Goal: Ask a question

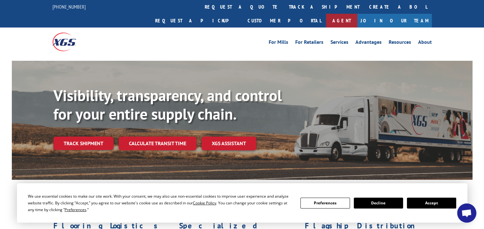
click at [357, 14] on link "Agent" at bounding box center [341, 21] width 31 height 14
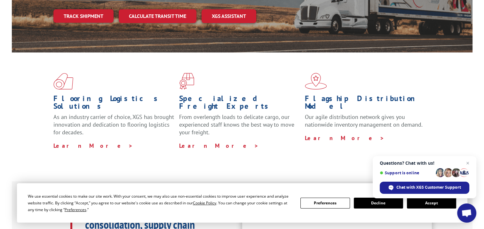
scroll to position [128, 0]
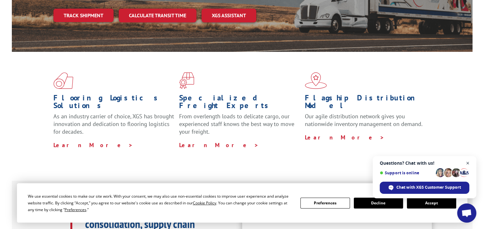
click at [467, 161] on span "Close chat" at bounding box center [468, 163] width 8 height 8
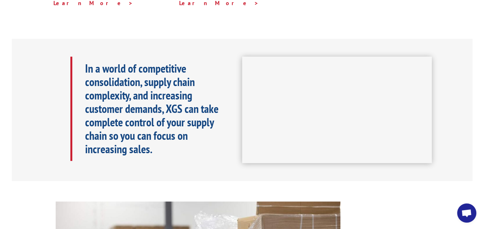
scroll to position [269, 0]
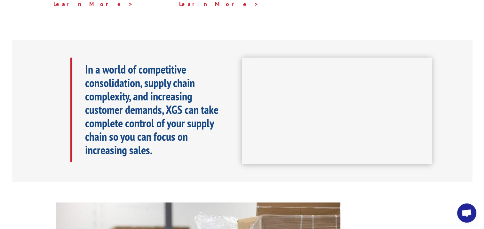
click at [468, 215] on span "Open chat" at bounding box center [466, 213] width 11 height 9
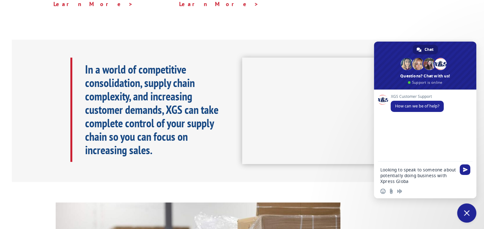
type textarea "Looking to speak to someone about potentially doing business with Xpress Global"
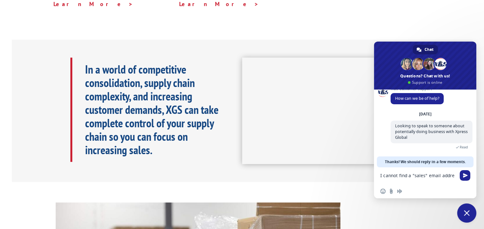
scroll to position [9, 0]
type textarea "I cannot find a "sales" email address anywhere on the site"
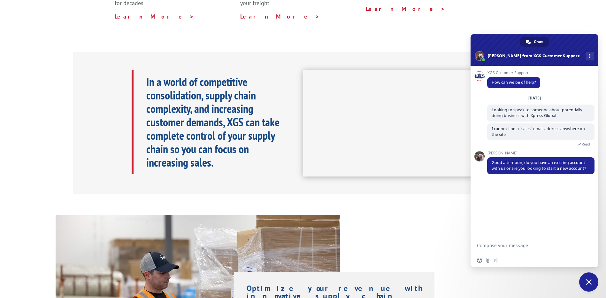
scroll to position [0, 0]
type textarea "Potentially start a new account."
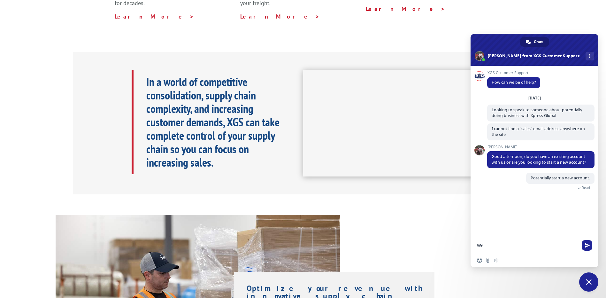
type textarea "W"
type textarea "Our office is located in [GEOGRAPHIC_DATA], [US_STATE]"
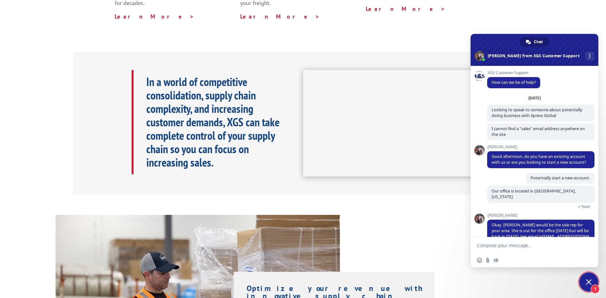
scroll to position [18, 0]
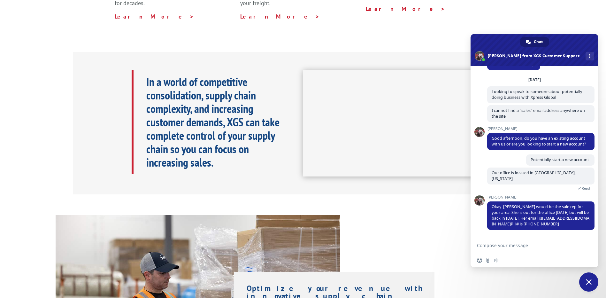
click at [483, 229] on textarea "Compose your message..." at bounding box center [527, 246] width 101 height 6
type textarea "Thank you! I will reach out to her."
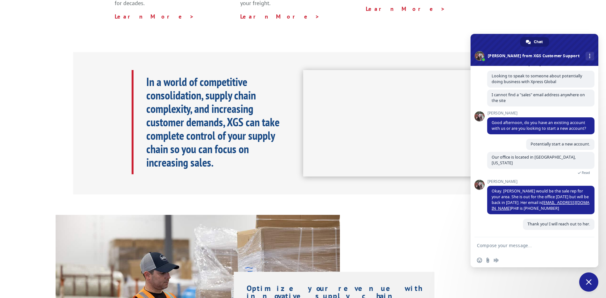
scroll to position [34, 0]
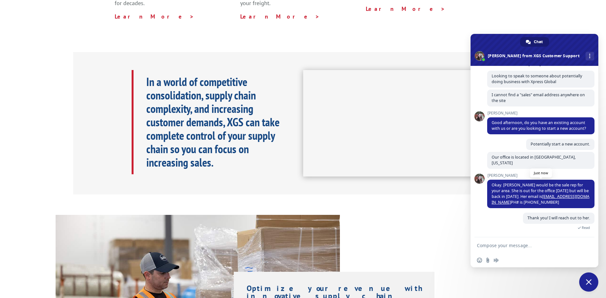
drag, startPoint x: 555, startPoint y: 202, endPoint x: 559, endPoint y: 195, distance: 8.2
click at [483, 195] on span "Okay. [PERSON_NAME] would be the sale rep for your area. She is out for the off…" at bounding box center [540, 194] width 107 height 28
drag, startPoint x: 560, startPoint y: 196, endPoint x: 551, endPoint y: 202, distance: 11.1
click at [483, 202] on span "Okay. [PERSON_NAME] would be the sale rep for your area. She is out for the off…" at bounding box center [540, 194] width 107 height 28
drag, startPoint x: 552, startPoint y: 202, endPoint x: 556, endPoint y: 197, distance: 6.5
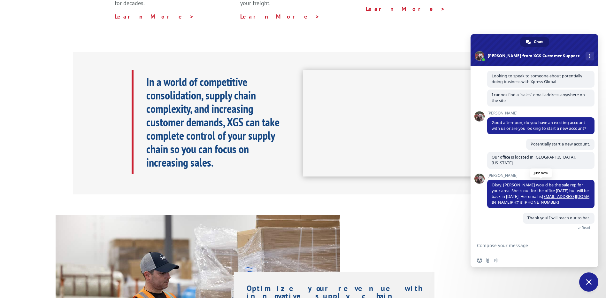
click at [483, 197] on span "Okay. [PERSON_NAME] would be the sale rep for your area. She is out for the off…" at bounding box center [540, 194] width 107 height 28
drag, startPoint x: 556, startPoint y: 197, endPoint x: 560, endPoint y: 195, distance: 4.0
copy span "[EMAIL_ADDRESS][DOMAIN_NAME] PH# is [PHONE_NUMBER]"
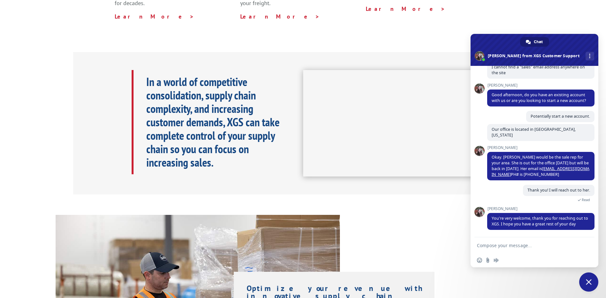
click at [483, 229] on form at bounding box center [527, 245] width 101 height 17
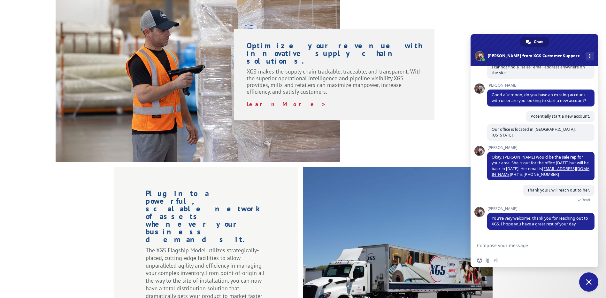
scroll to position [517, 0]
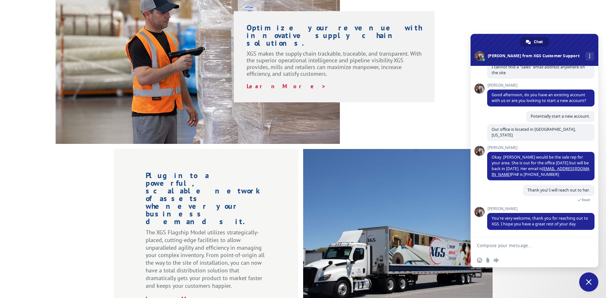
click at [483, 229] on form at bounding box center [527, 245] width 101 height 17
type textarea "You too!"
click at [483, 229] on span "Send" at bounding box center [587, 245] width 5 height 5
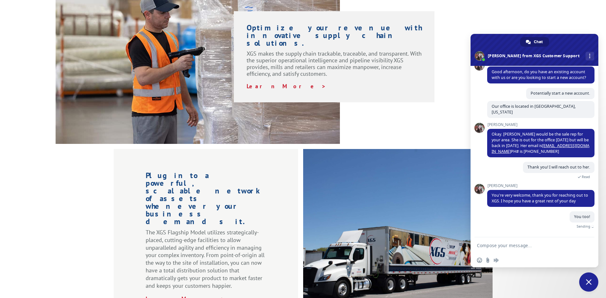
scroll to position [77, 0]
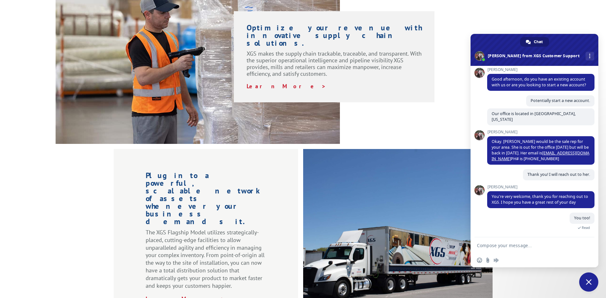
click at [483, 229] on span "Close chat" at bounding box center [589, 282] width 6 height 6
